Goal: Task Accomplishment & Management: Manage account settings

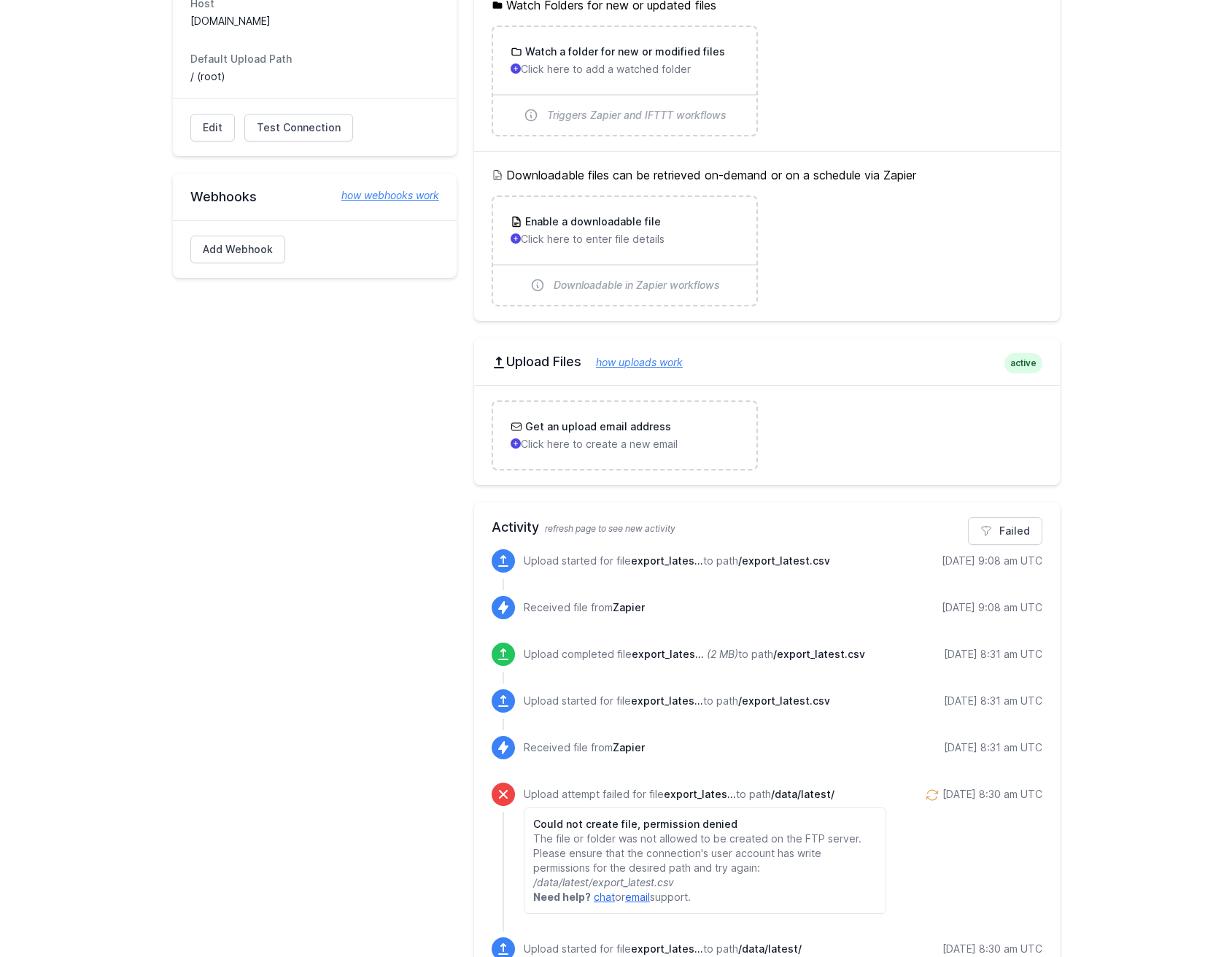
scroll to position [459, 0]
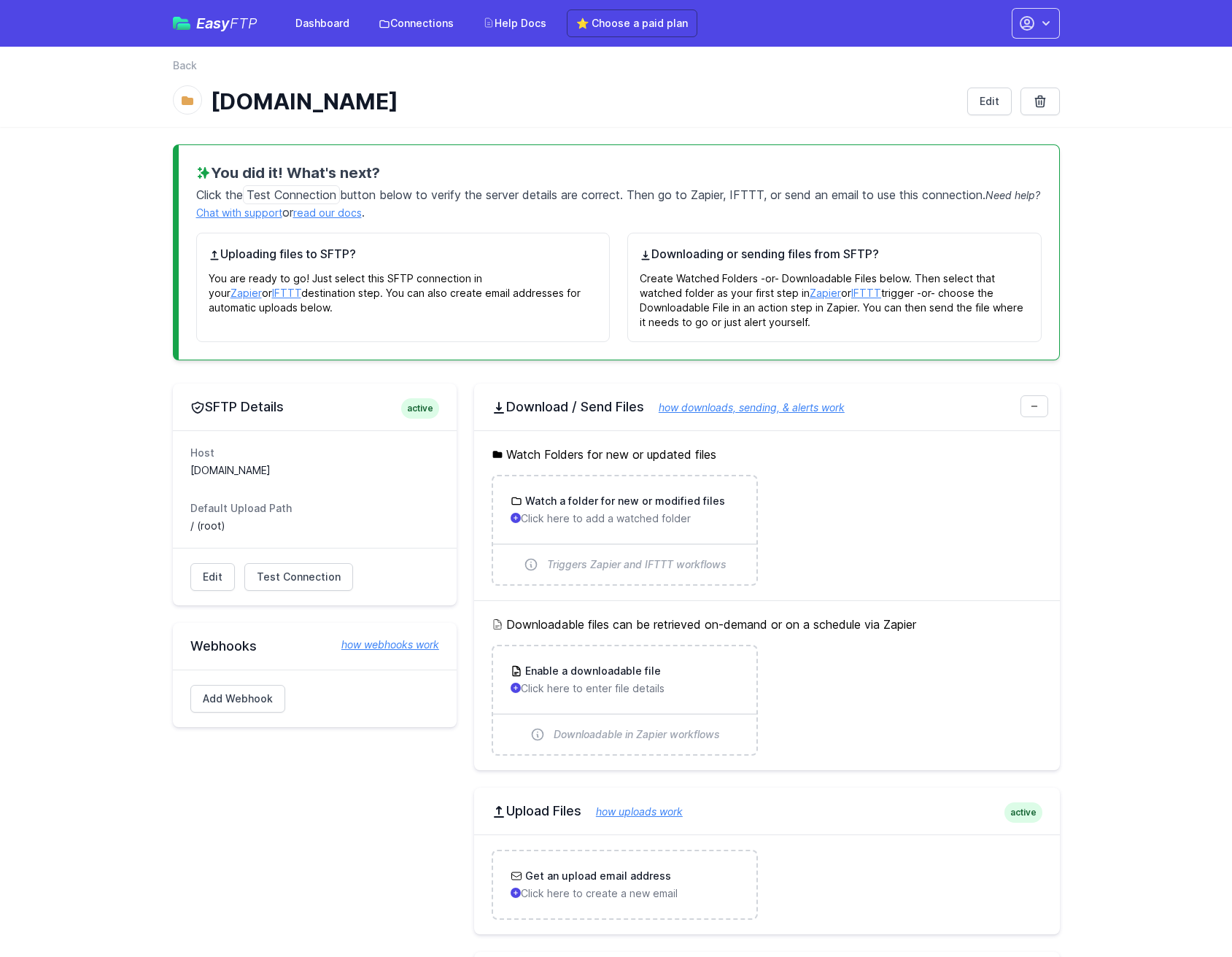
scroll to position [459, 0]
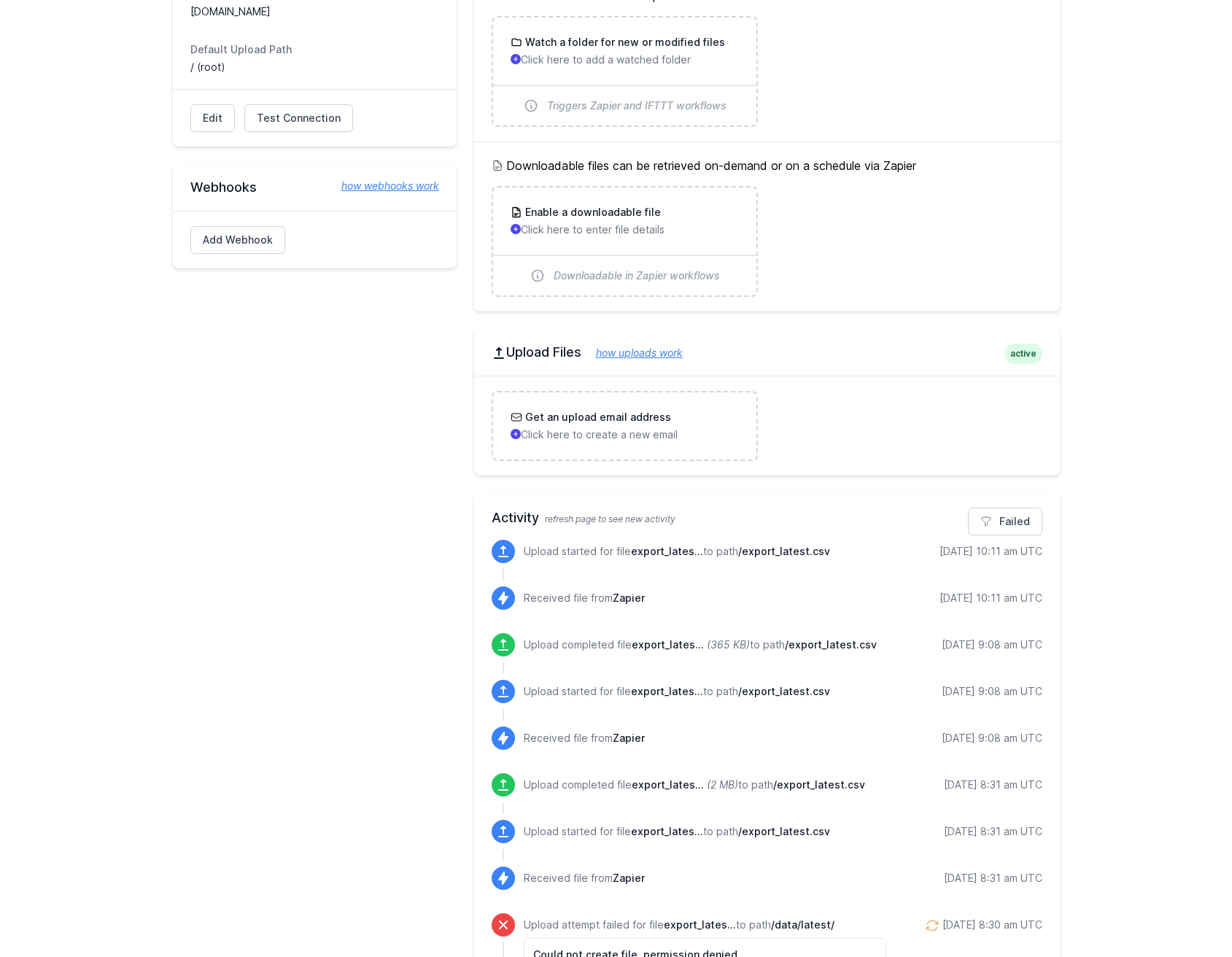
scroll to position [459, 0]
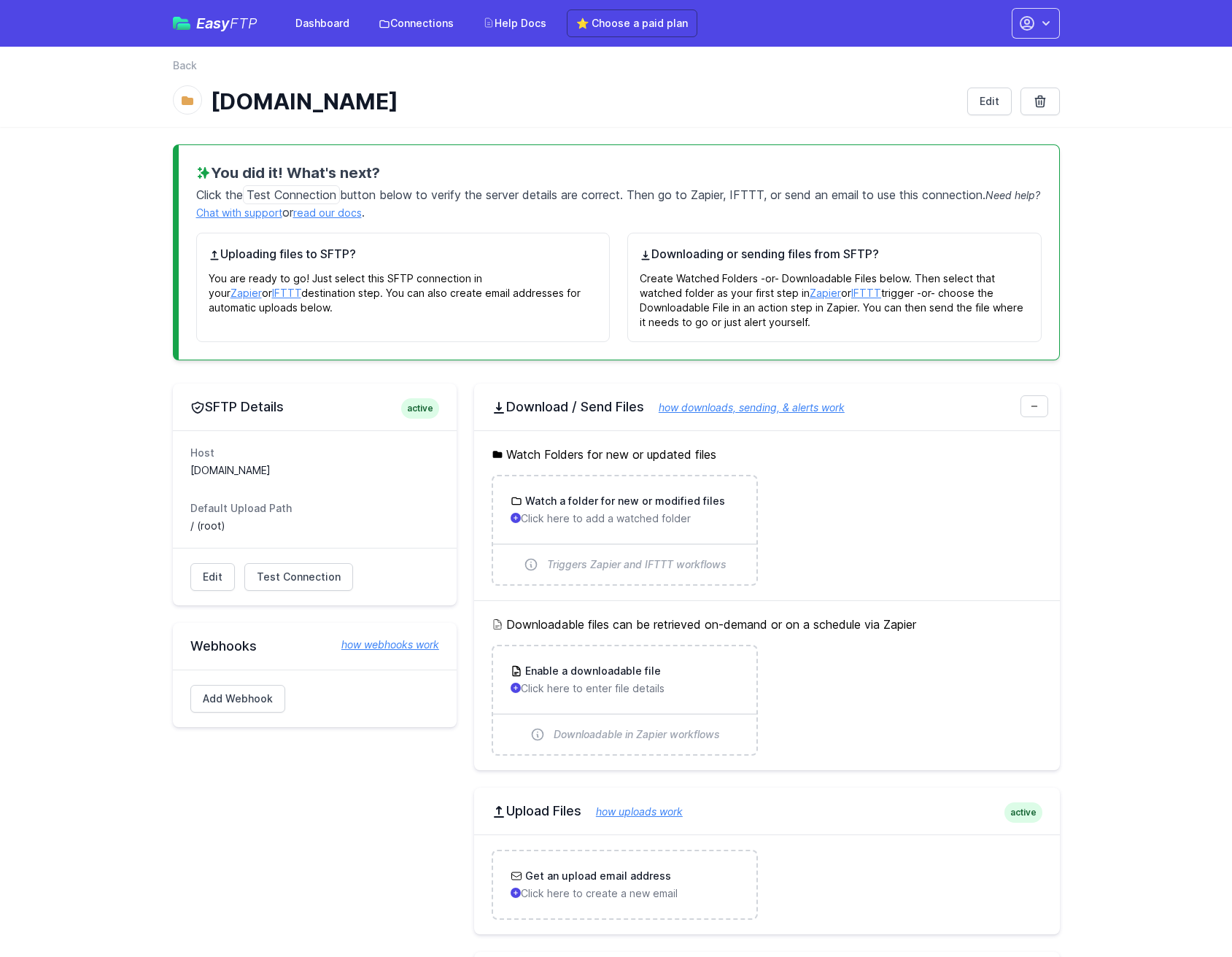
click at [1042, 24] on icon "button" at bounding box center [1045, 23] width 15 height 15
click at [1021, 57] on link "Account Settings" at bounding box center [990, 60] width 140 height 26
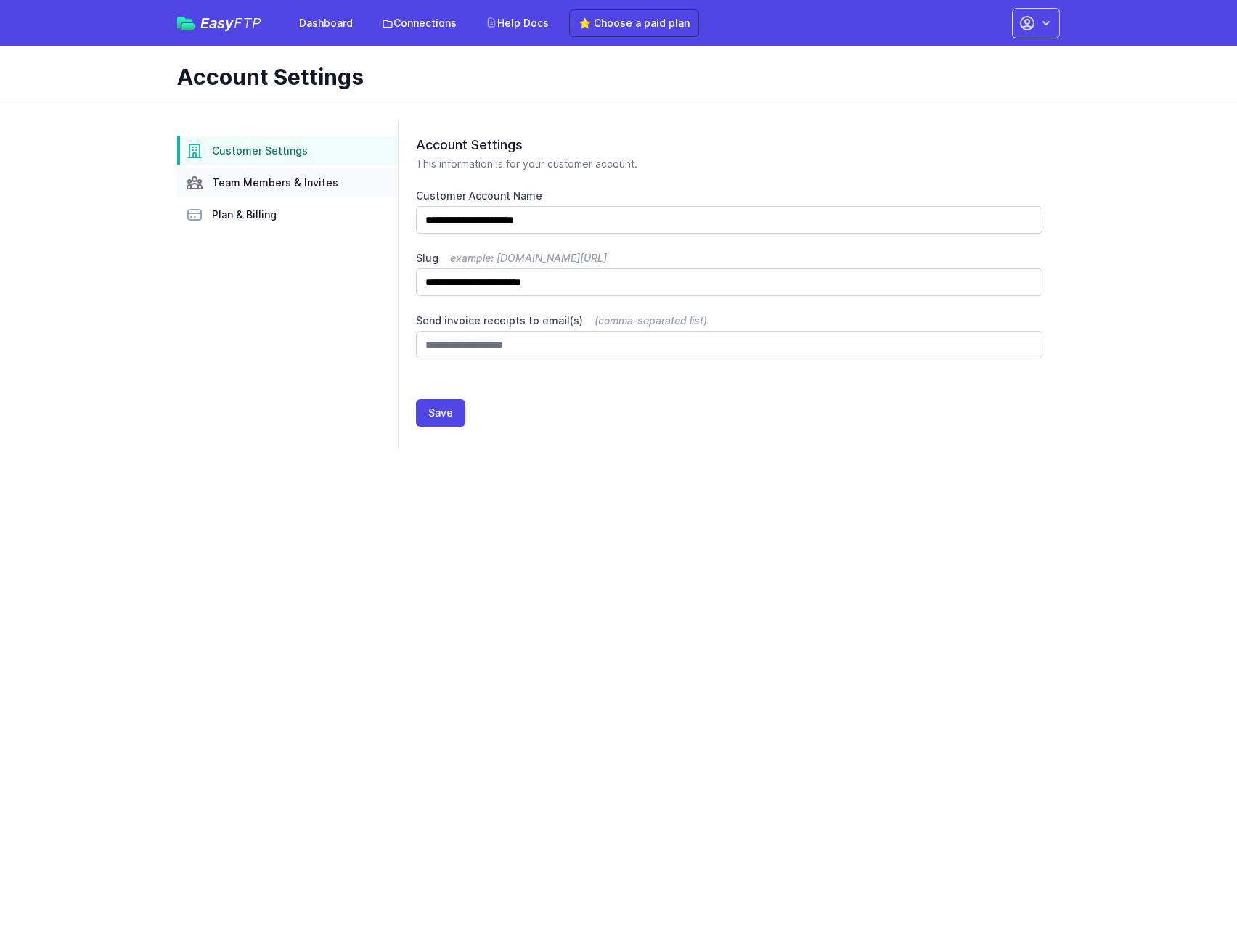
click at [288, 192] on link "Team Members & Invites" at bounding box center [287, 182] width 220 height 29
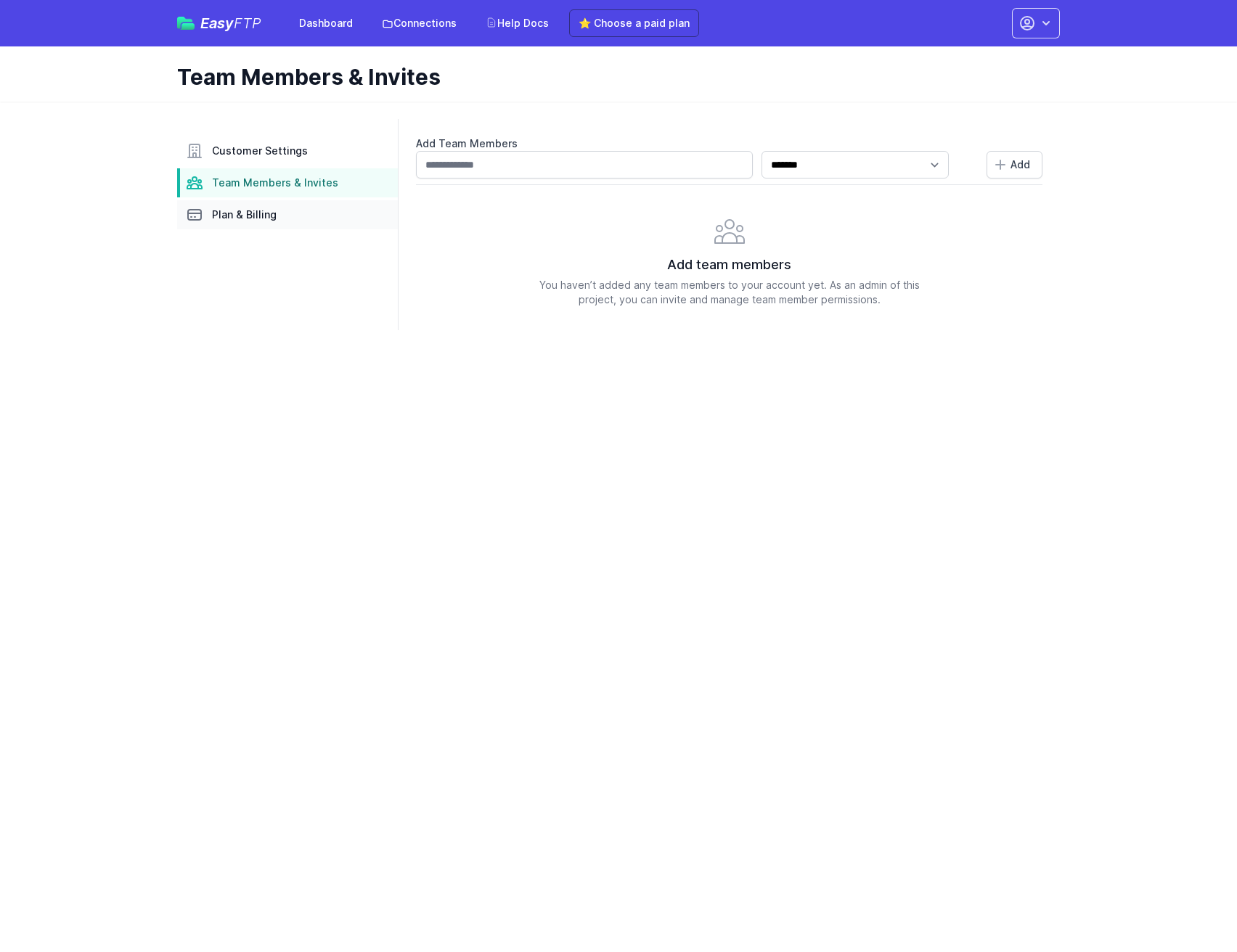
click at [283, 206] on link "Plan & Billing" at bounding box center [287, 214] width 220 height 29
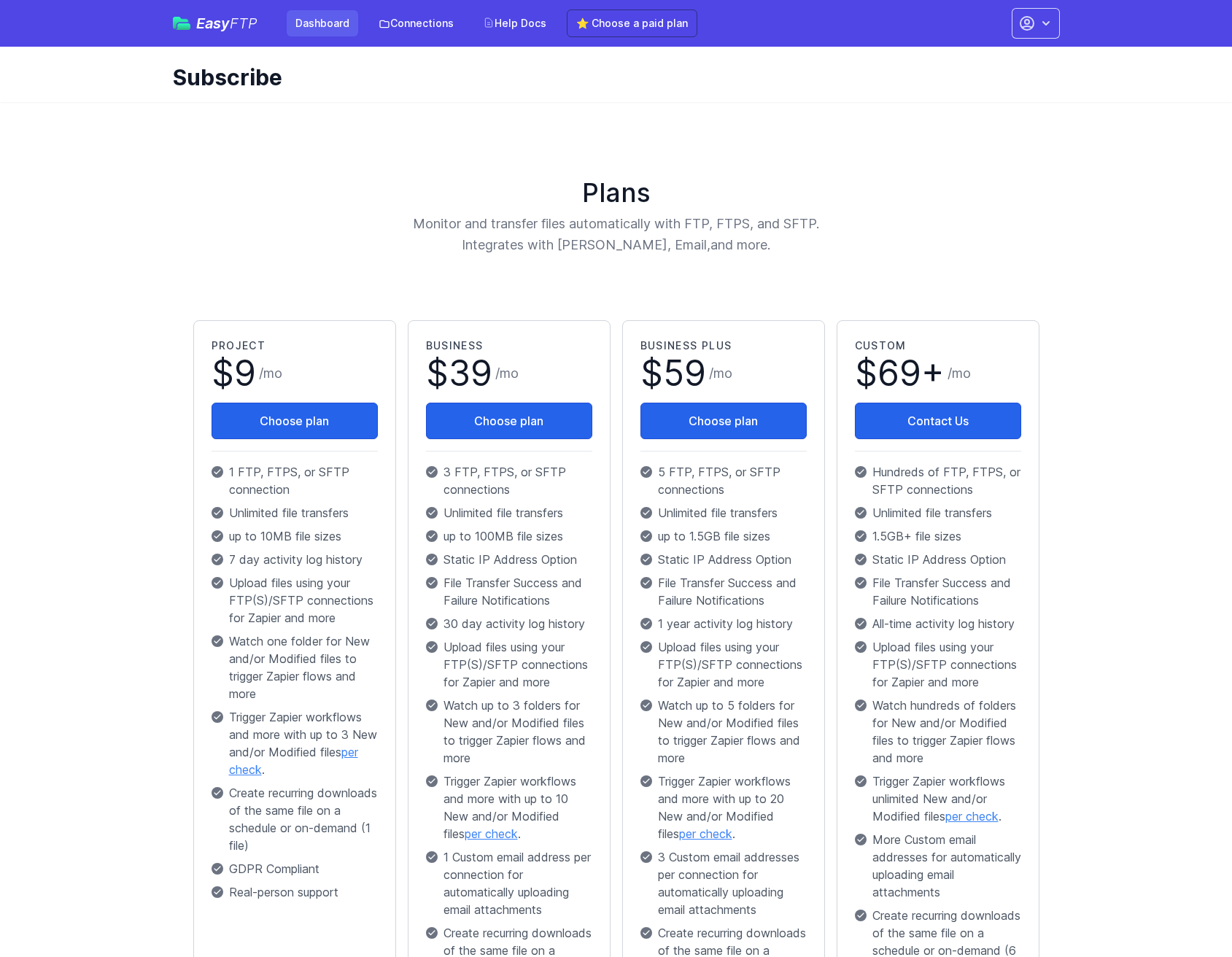
click at [334, 28] on link "Dashboard" at bounding box center [322, 24] width 72 height 26
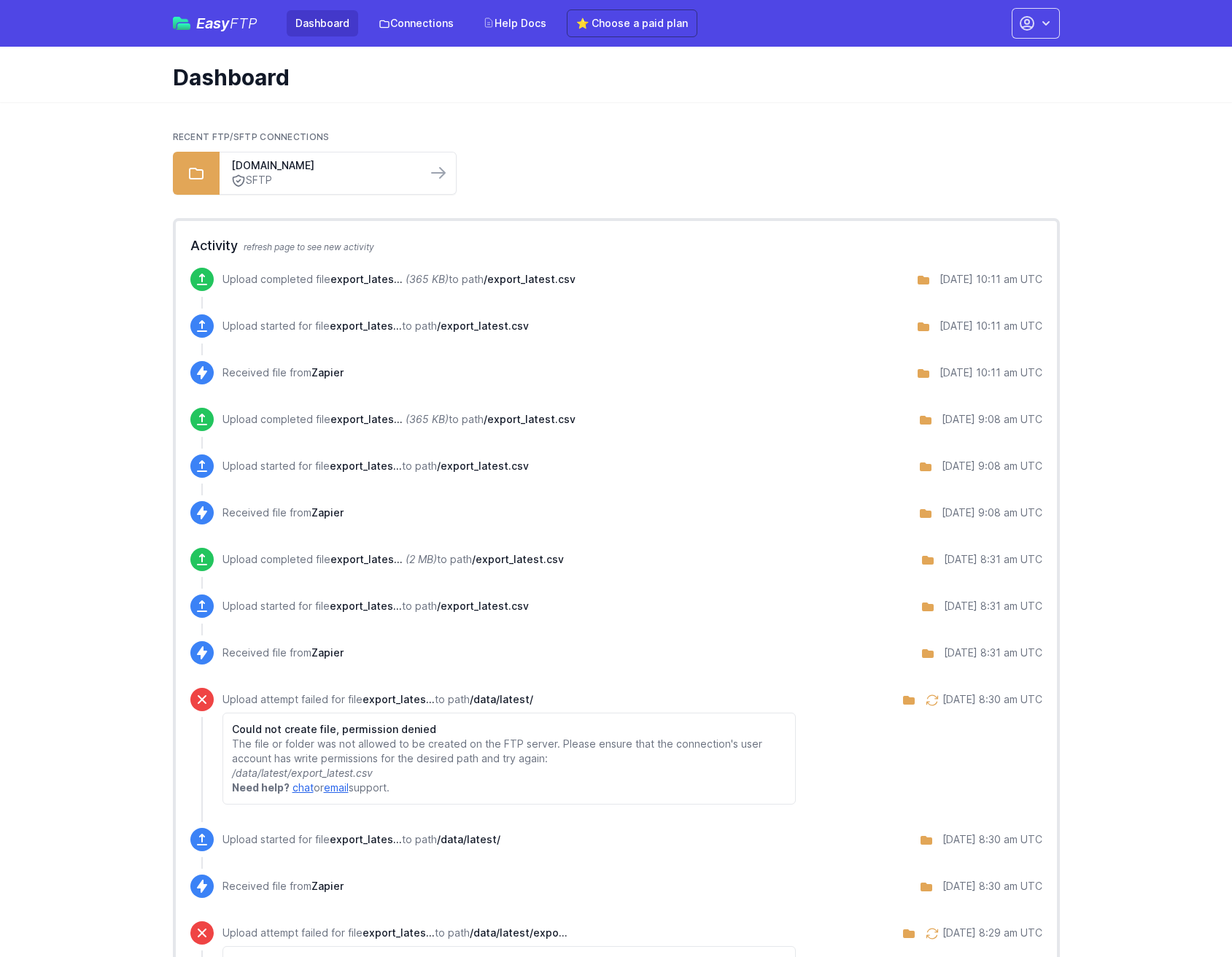
scroll to position [9, 0]
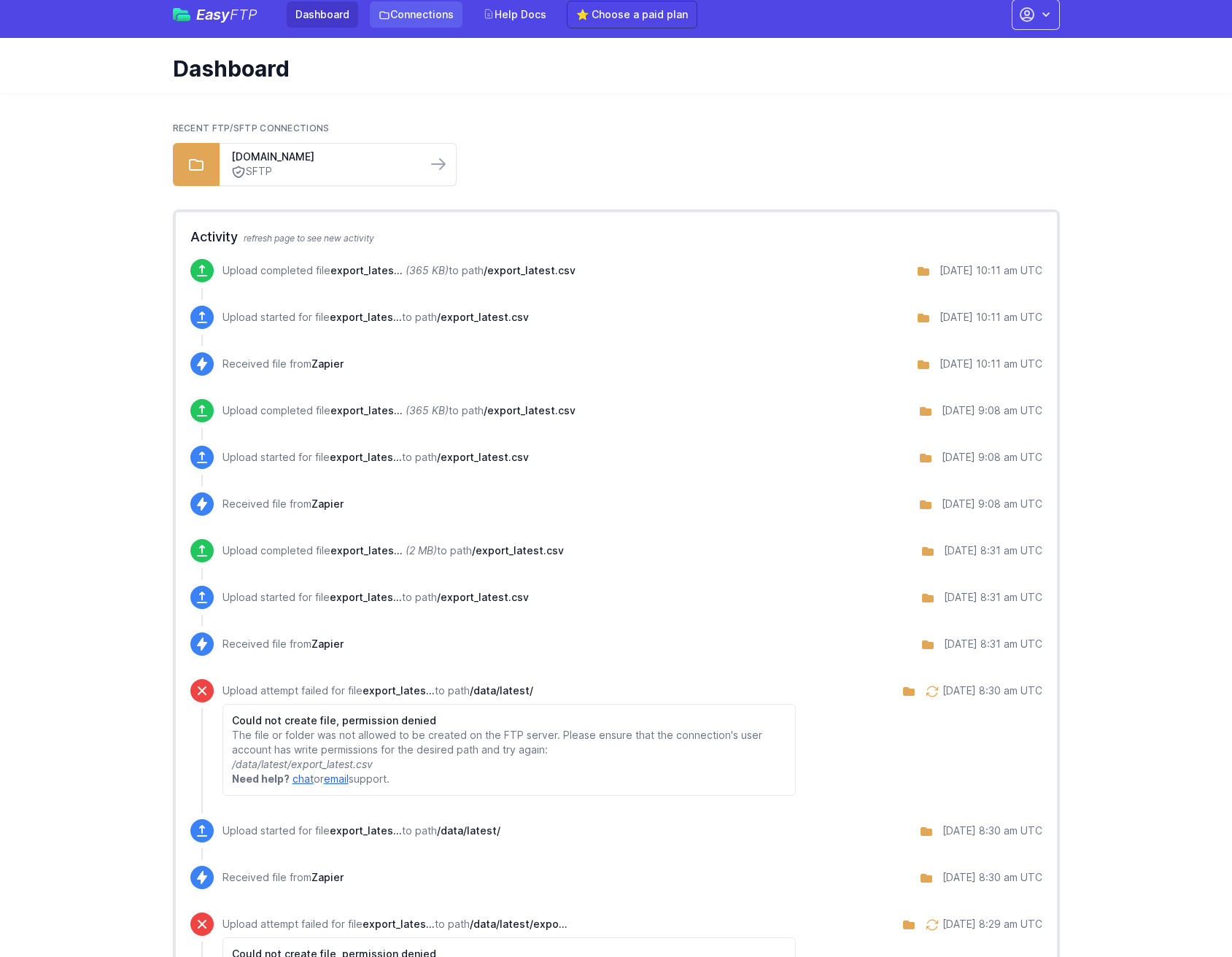
click at [405, 24] on link "Connections" at bounding box center [416, 15] width 93 height 26
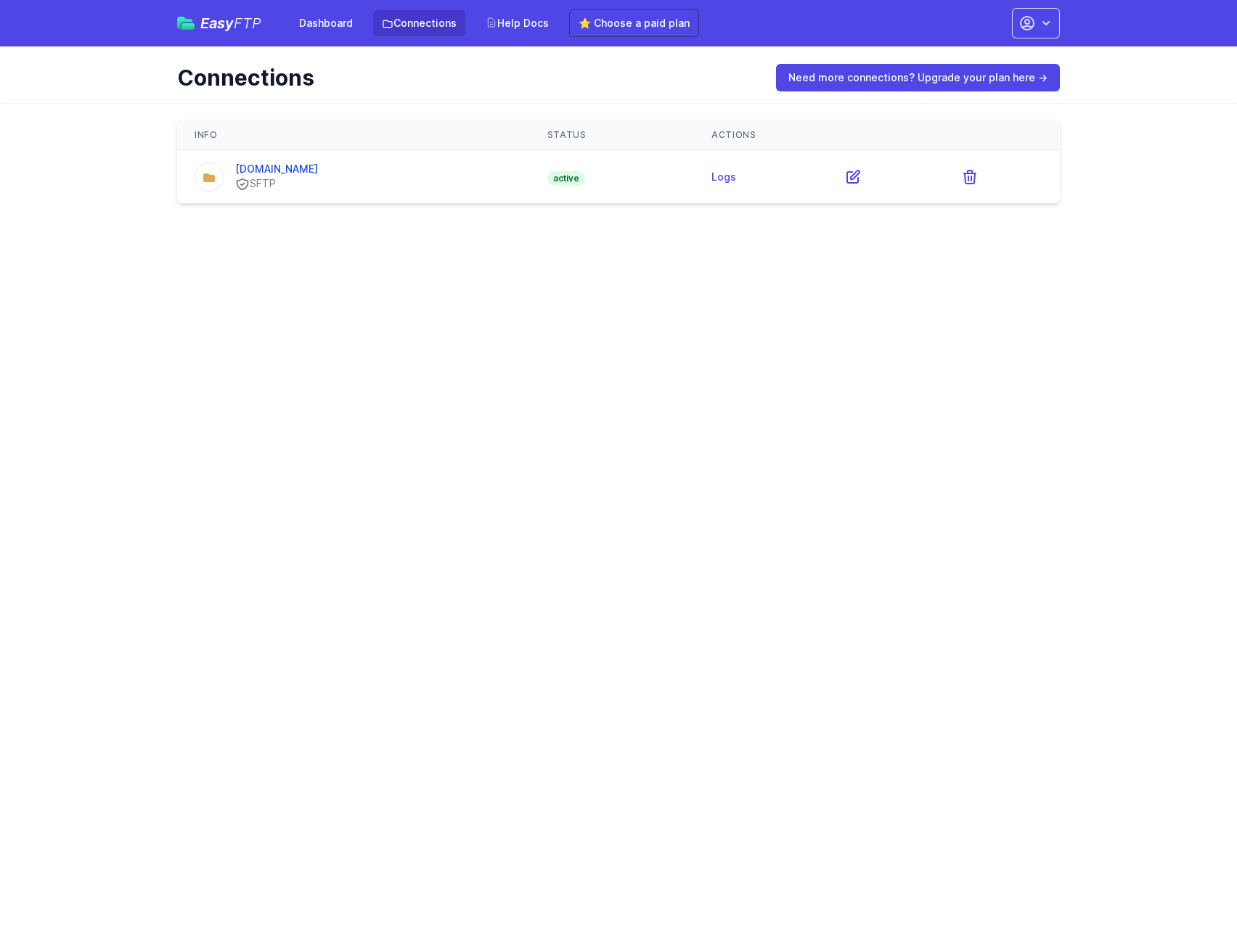
click at [1024, 23] on icon "button" at bounding box center [1027, 24] width 17 height 17
click at [985, 64] on link "Account Settings" at bounding box center [990, 60] width 139 height 26
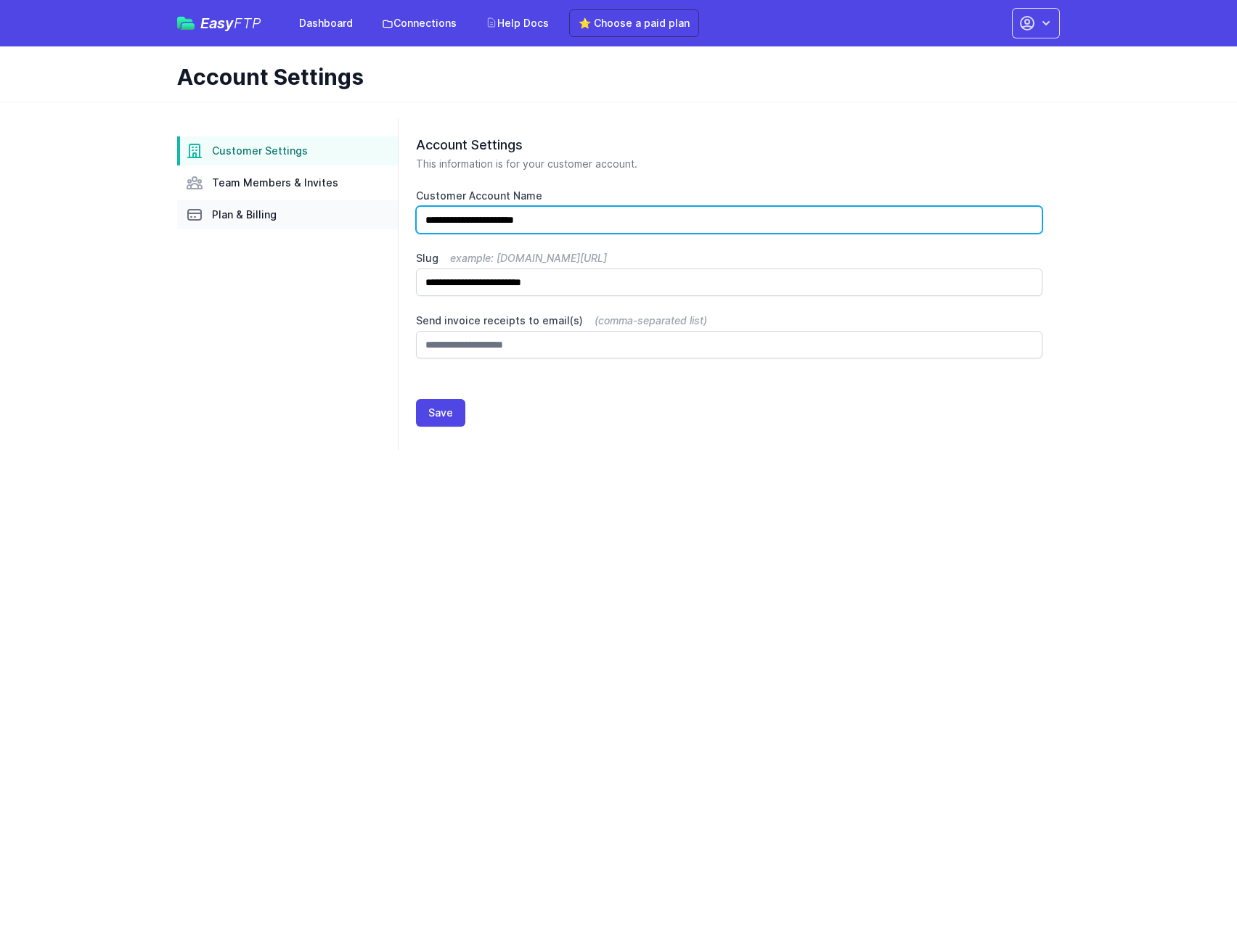
drag, startPoint x: 555, startPoint y: 219, endPoint x: 292, endPoint y: 228, distance: 263.2
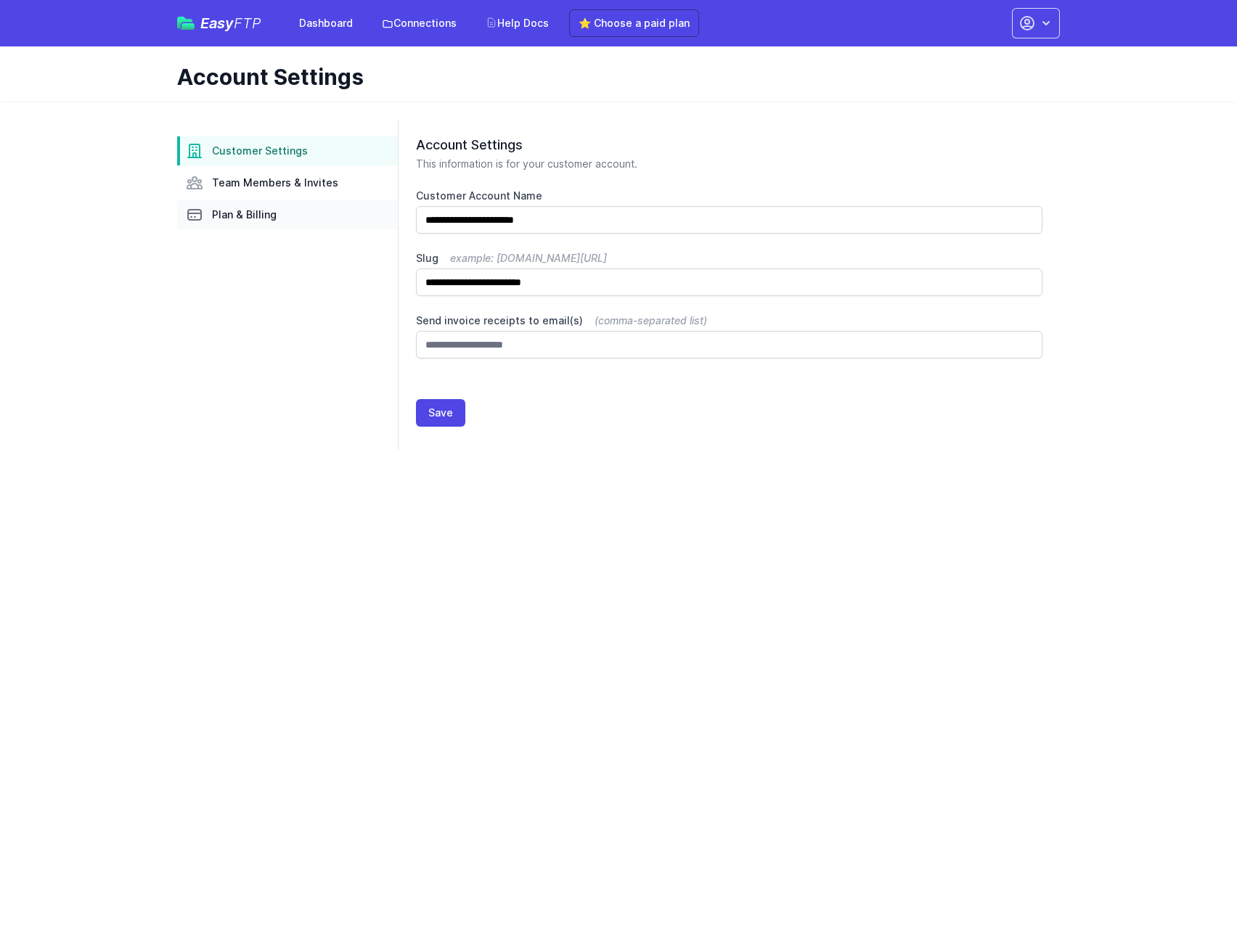
click at [283, 218] on link "Plan & Billing" at bounding box center [287, 214] width 220 height 29
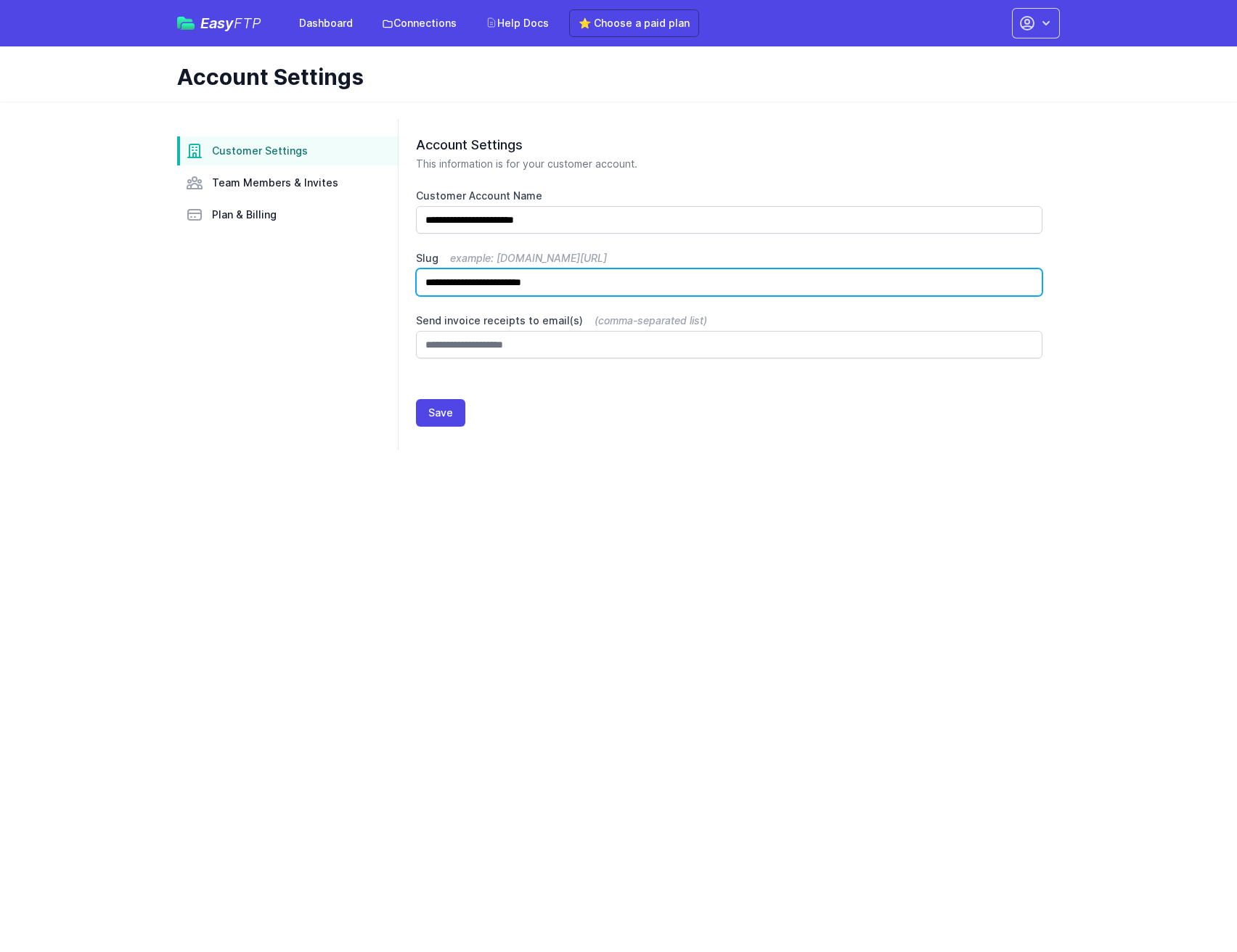
drag, startPoint x: 588, startPoint y: 284, endPoint x: 335, endPoint y: 259, distance: 254.2
click at [342, 260] on div "**********" at bounding box center [618, 285] width 882 height 331
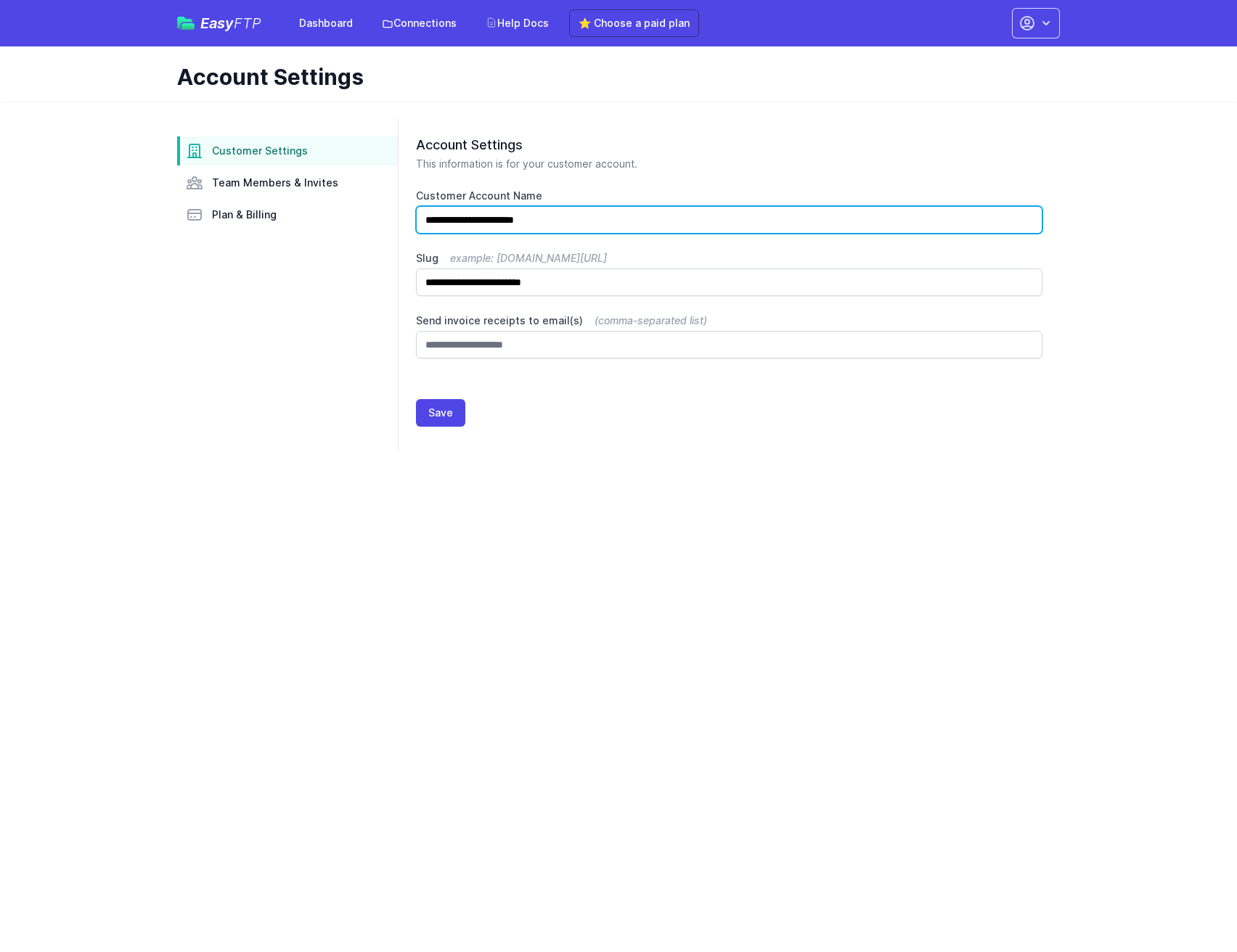
click at [557, 213] on input "**********" at bounding box center [728, 220] width 626 height 28
drag, startPoint x: 487, startPoint y: 213, endPoint x: 290, endPoint y: 201, distance: 197.4
click at [292, 201] on div "**********" at bounding box center [618, 285] width 882 height 331
